Goal: Transaction & Acquisition: Book appointment/travel/reservation

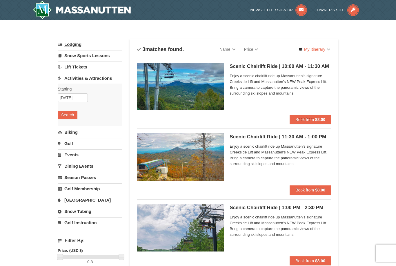
click at [70, 43] on link "Lodging" at bounding box center [90, 44] width 65 height 10
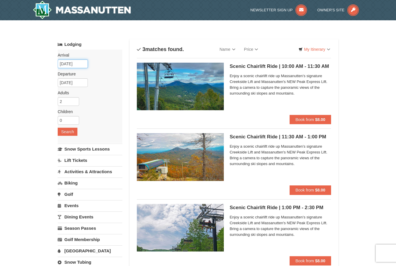
click at [62, 63] on input "[DATE]" at bounding box center [73, 63] width 30 height 9
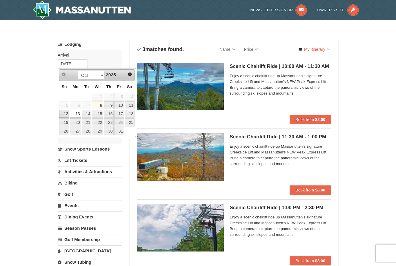
click at [63, 112] on link "12" at bounding box center [64, 114] width 10 height 8
type input "[DATE]"
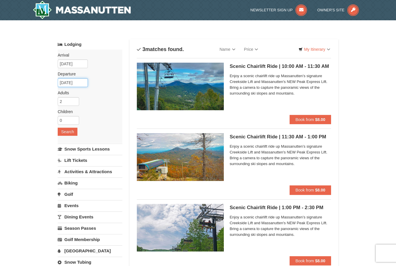
click at [66, 81] on input "[DATE]" at bounding box center [73, 82] width 30 height 9
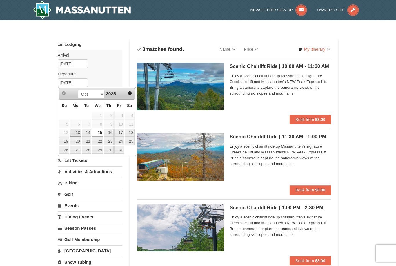
click at [74, 130] on link "13" at bounding box center [75, 133] width 11 height 8
type input "[DATE]"
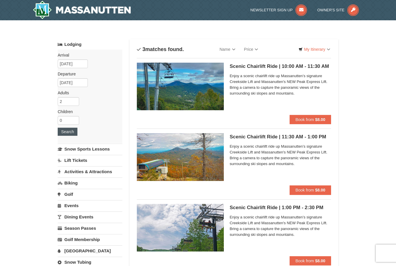
click at [64, 132] on button "Search" at bounding box center [68, 132] width 20 height 8
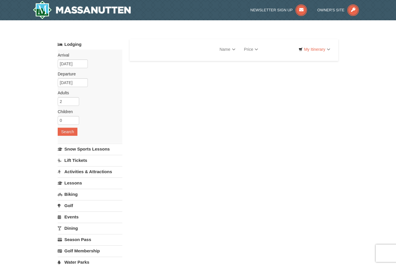
select select "10"
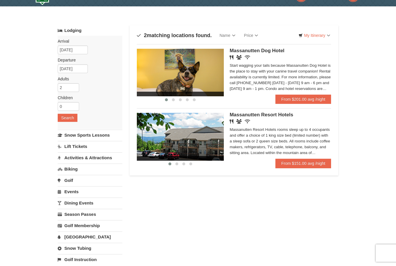
scroll to position [14, 0]
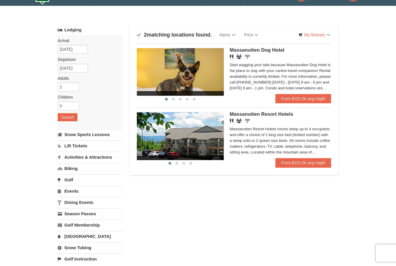
click at [170, 150] on img at bounding box center [180, 136] width 87 height 48
